Goal: Task Accomplishment & Management: Complete application form

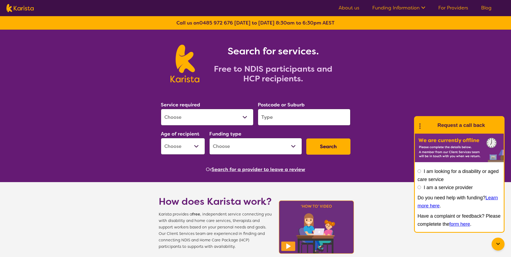
click at [458, 6] on link "For Providers" at bounding box center [453, 8] width 30 height 6
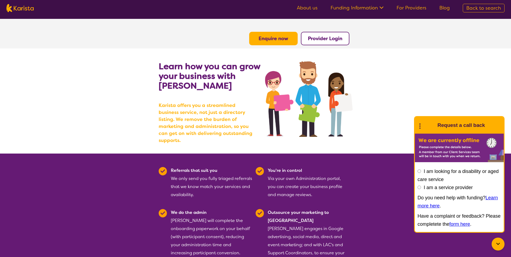
click at [264, 34] on button "Enquire now" at bounding box center [273, 38] width 48 height 13
click at [268, 37] on b "Enquire now" at bounding box center [274, 38] width 30 height 6
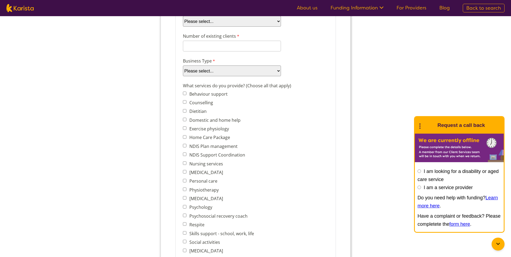
scroll to position [162, 0]
